Goal: Use online tool/utility: Utilize a website feature to perform a specific function

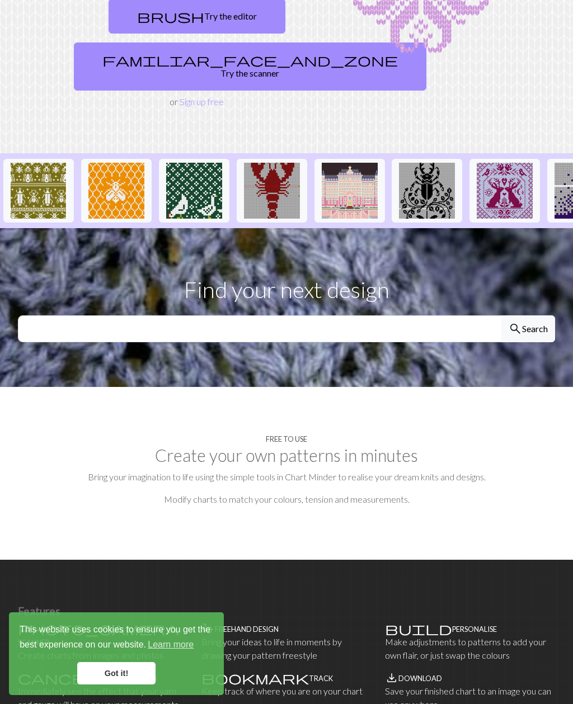
scroll to position [163, 0]
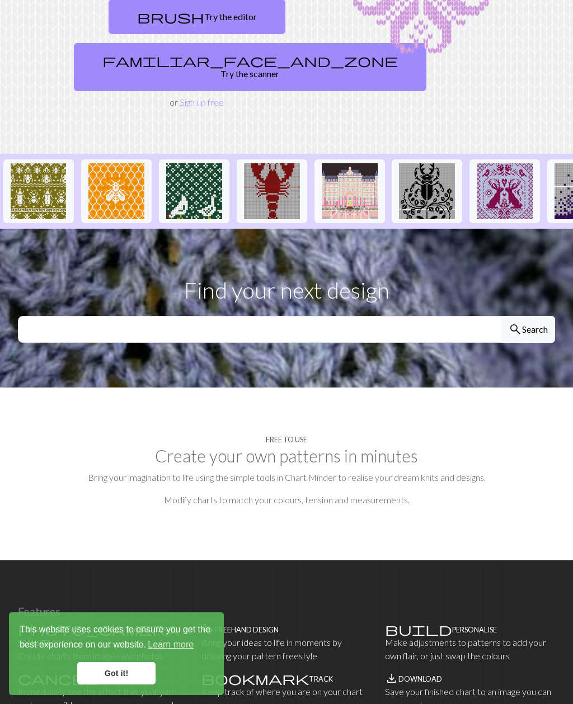
click at [526, 404] on section "Free to use Create your own patterns in minutes Bring your imagination to life …" at bounding box center [286, 473] width 573 height 173
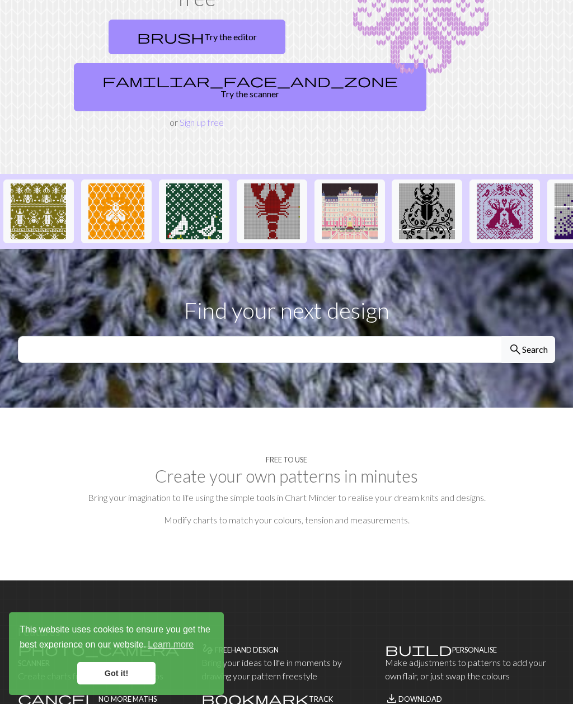
scroll to position [142, 0]
click at [507, 492] on section "Free to use Create your own patterns in minutes Bring your imagination to life …" at bounding box center [286, 494] width 573 height 173
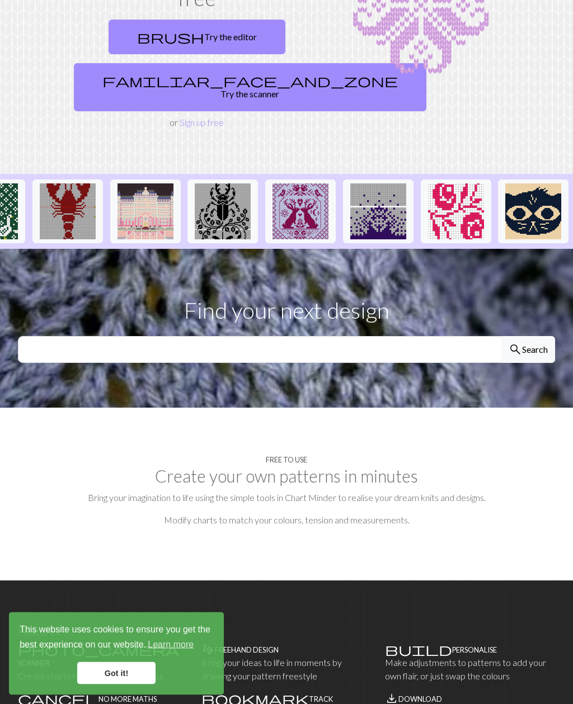
scroll to position [0, 210]
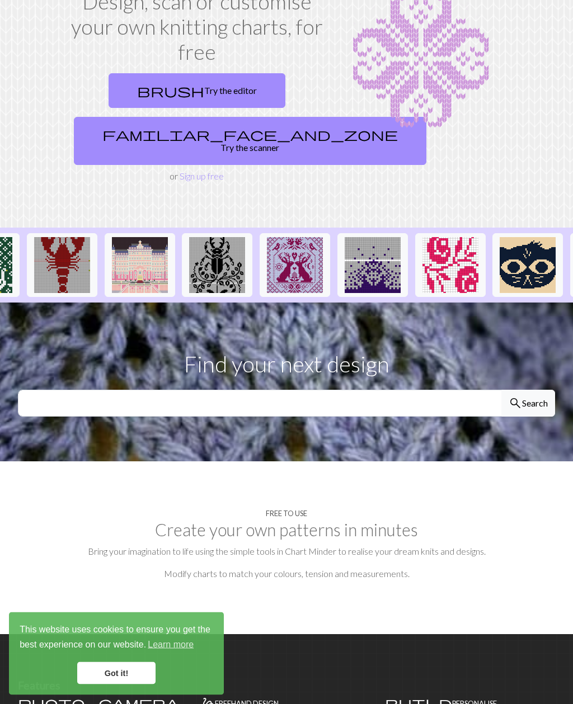
click at [233, 103] on link "brush Try the editor" at bounding box center [196, 91] width 177 height 35
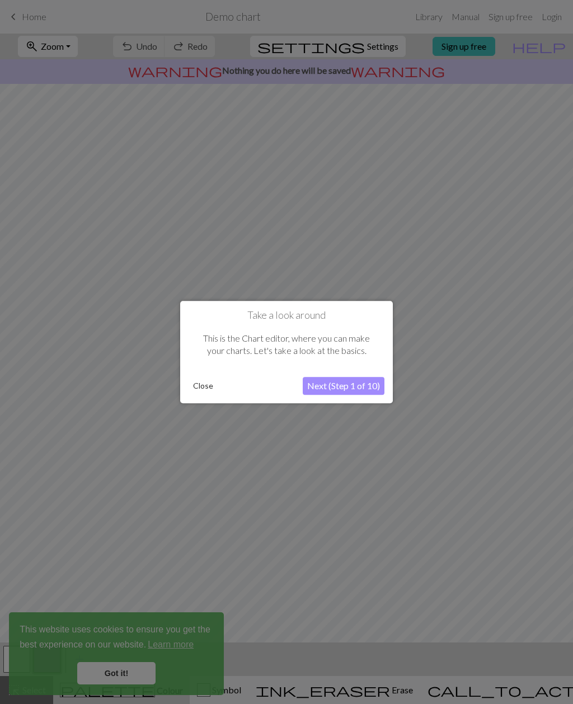
click at [201, 385] on button "Close" at bounding box center [202, 385] width 29 height 17
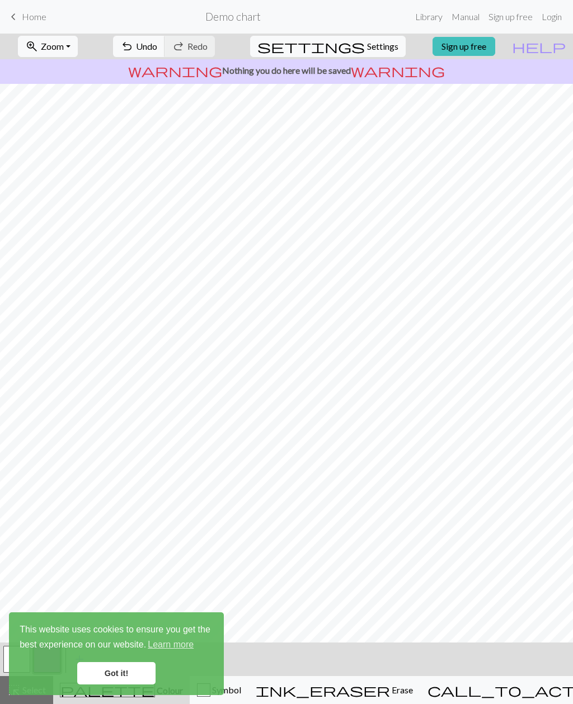
click at [144, 667] on link "Got it!" at bounding box center [116, 673] width 78 height 22
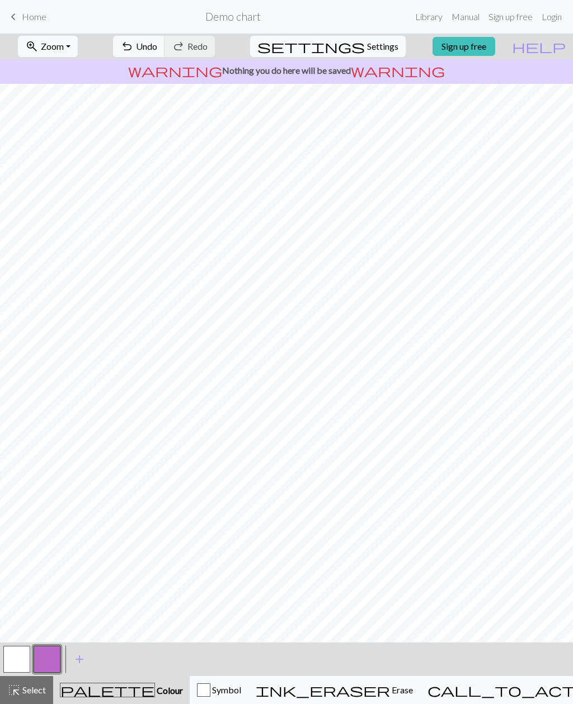
click at [544, 694] on div "call_to_action Knitting mode Knitting mode" at bounding box center [549, 689] width 244 height 13
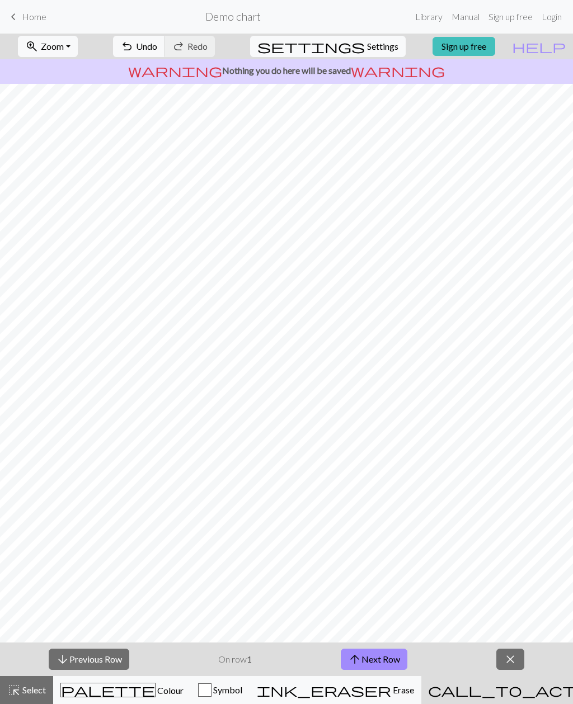
click at [547, 696] on div "call_to_action Knitting mode Knitting mode" at bounding box center [550, 689] width 244 height 13
click at [509, 655] on span "close" at bounding box center [509, 659] width 13 height 16
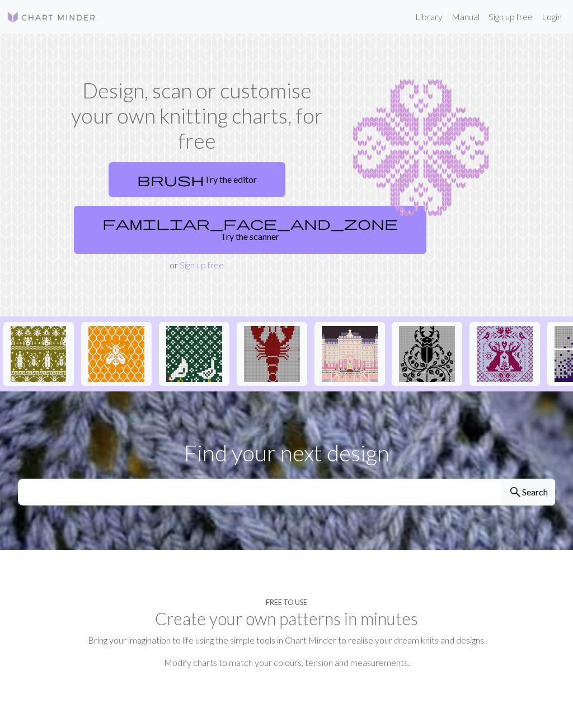
click at [162, 223] on span "familiar_face_and_zone" at bounding box center [249, 223] width 295 height 16
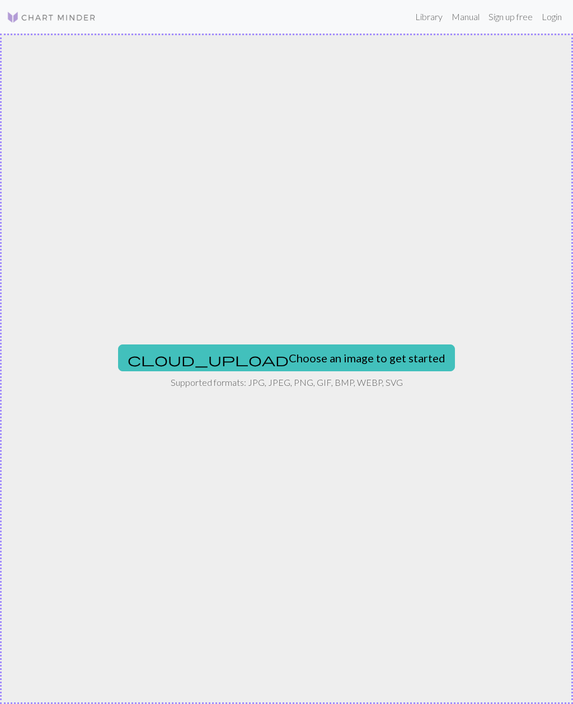
click at [367, 357] on button "cloud_upload Choose an image to get started" at bounding box center [286, 357] width 337 height 27
click at [309, 363] on button "cloud_upload Choose an image to get started" at bounding box center [286, 357] width 337 height 27
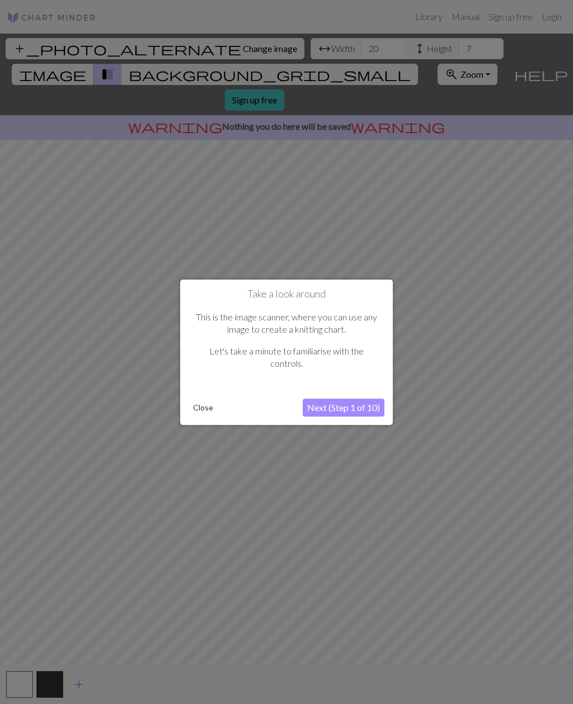
click at [201, 413] on button "Close" at bounding box center [202, 407] width 29 height 17
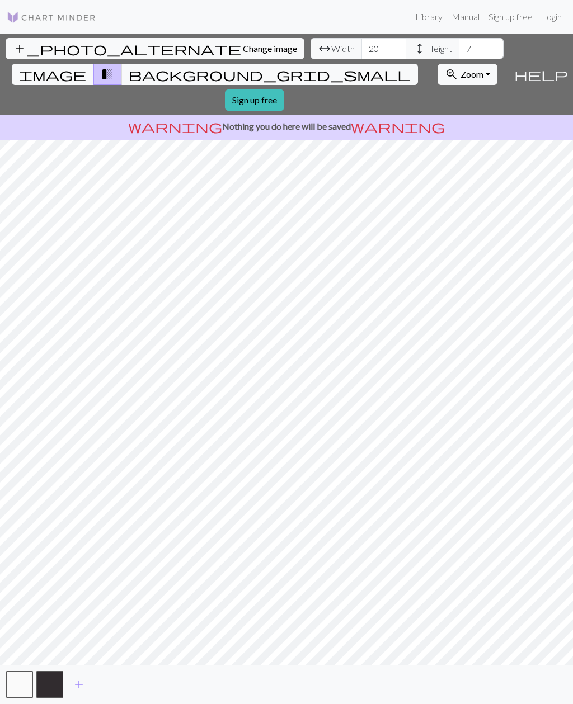
click at [331, 51] on span "Width" at bounding box center [342, 48] width 23 height 13
click at [361, 43] on input "20" at bounding box center [383, 48] width 45 height 21
click at [361, 48] on input "20" at bounding box center [383, 48] width 45 height 21
type input "100"
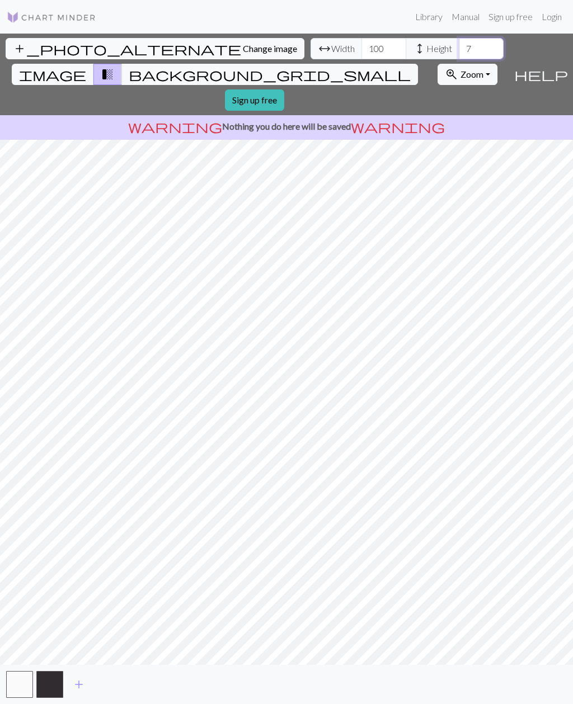
click at [459, 51] on input "7" at bounding box center [481, 48] width 45 height 21
type input "20"
click at [459, 51] on input "20" at bounding box center [481, 48] width 45 height 21
type input "100"
click at [459, 50] on input "20" at bounding box center [481, 48] width 45 height 21
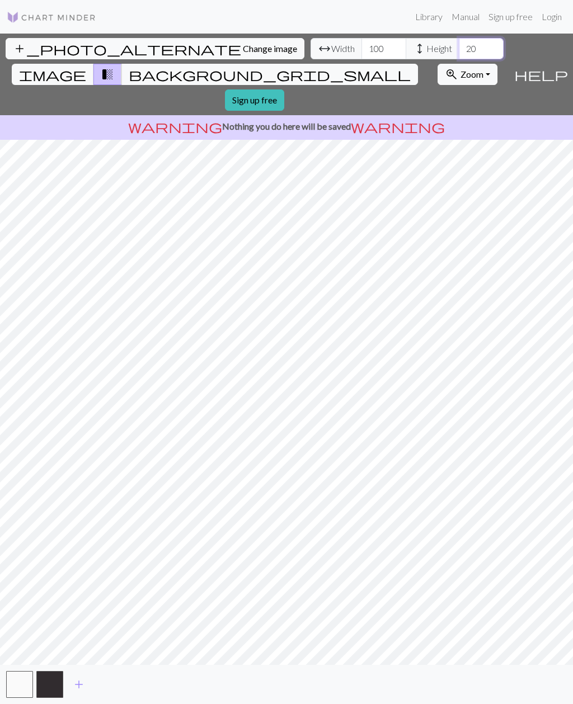
type input "2"
type input "3"
type input "5"
type input "60"
click at [387, 67] on span "background_grid_small" at bounding box center [270, 75] width 282 height 16
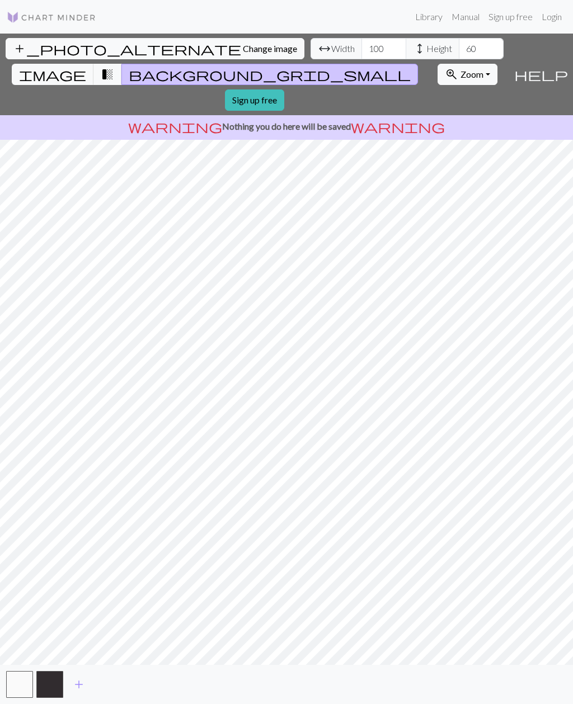
click at [122, 64] on button "transition_fade" at bounding box center [107, 74] width 29 height 21
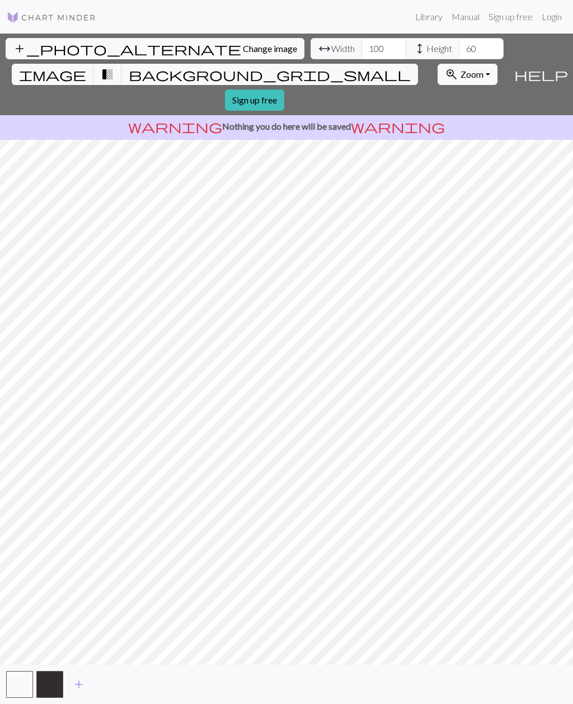
click at [122, 64] on button "transition_fade" at bounding box center [107, 74] width 29 height 21
click at [114, 67] on span "transition_fade" at bounding box center [107, 75] width 13 height 16
click at [94, 64] on button "image" at bounding box center [53, 74] width 82 height 21
click at [86, 67] on span "image" at bounding box center [52, 75] width 67 height 16
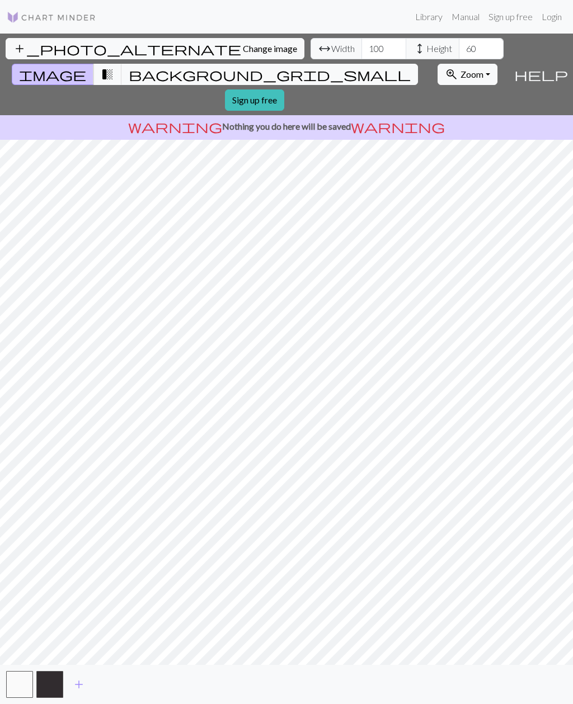
click at [114, 67] on span "transition_fade" at bounding box center [107, 75] width 13 height 16
click at [383, 67] on span "background_grid_small" at bounding box center [270, 75] width 282 height 16
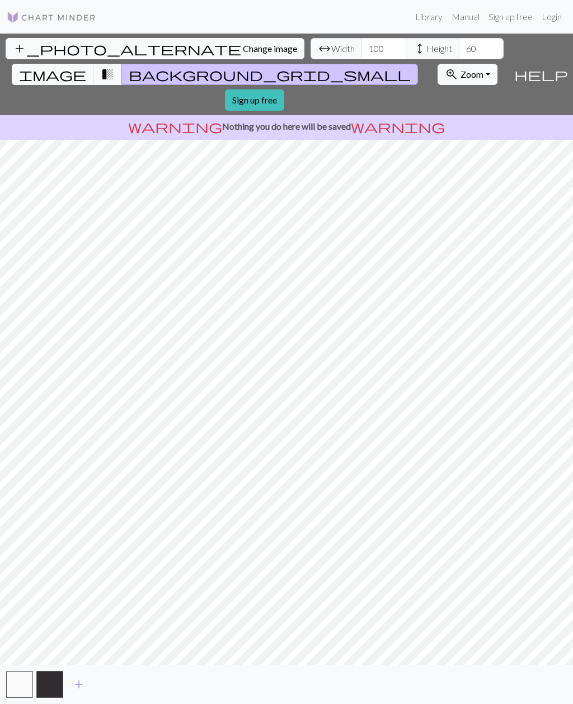
click at [86, 67] on span "image" at bounding box center [52, 75] width 67 height 16
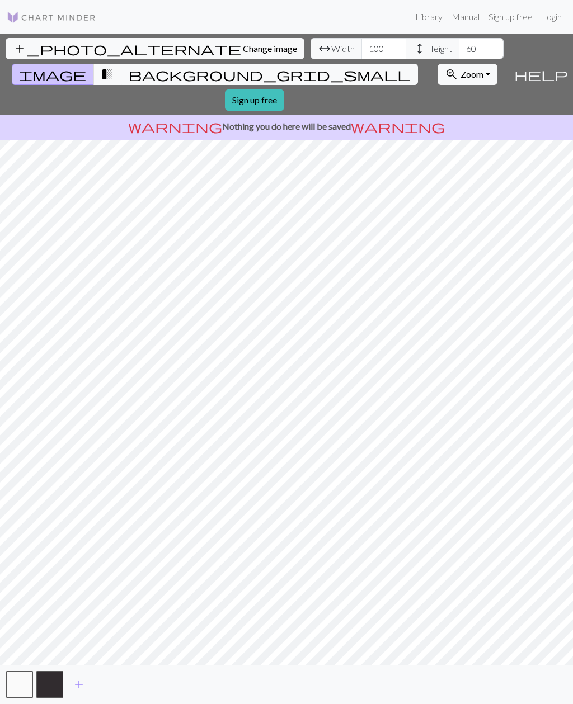
click at [114, 67] on span "transition_fade" at bounding box center [107, 75] width 13 height 16
click at [385, 67] on span "background_grid_small" at bounding box center [270, 75] width 282 height 16
